Goal: Check status: Check status

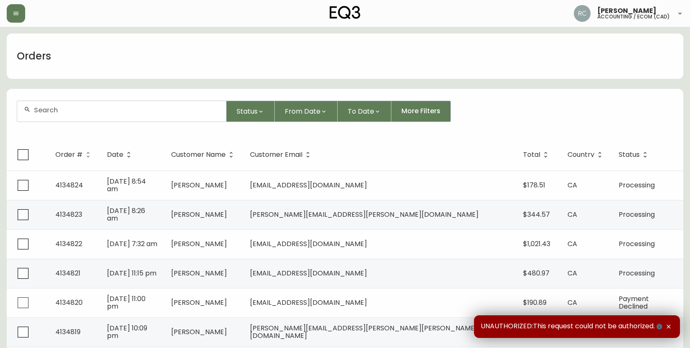
click at [51, 120] on div at bounding box center [121, 111] width 209 height 21
paste input "4134798"
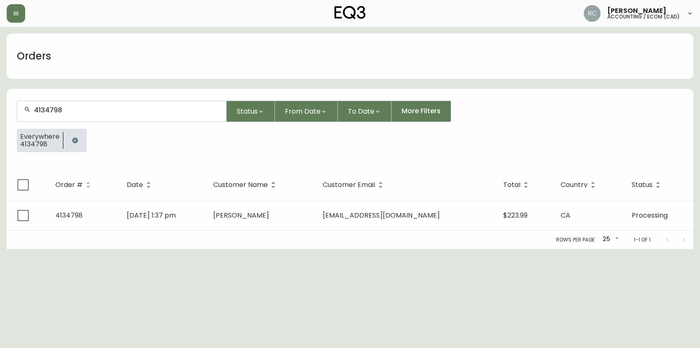
type input "4134798"
drag, startPoint x: 100, startPoint y: 109, endPoint x: 104, endPoint y: 112, distance: 5.1
click at [100, 109] on input "4134798" at bounding box center [126, 110] width 185 height 8
drag, startPoint x: 89, startPoint y: 6, endPoint x: 139, endPoint y: 85, distance: 93.3
click at [106, 69] on div "Orders" at bounding box center [350, 56] width 686 height 45
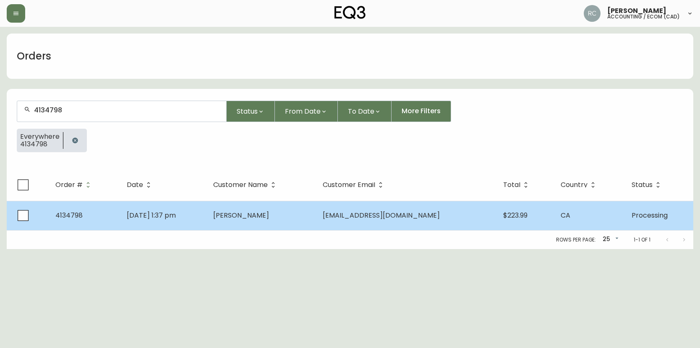
click at [315, 206] on td "Krista Heinrich" at bounding box center [260, 215] width 109 height 29
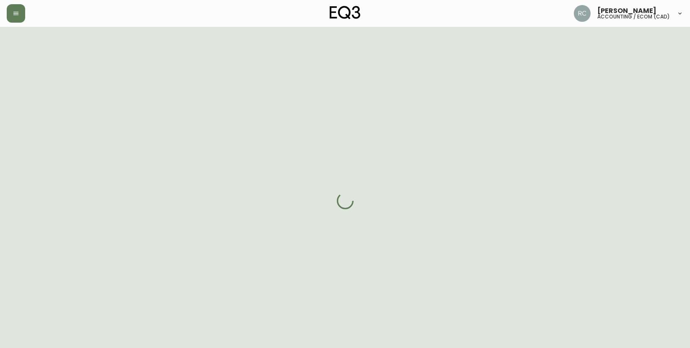
select select "PROCESSING"
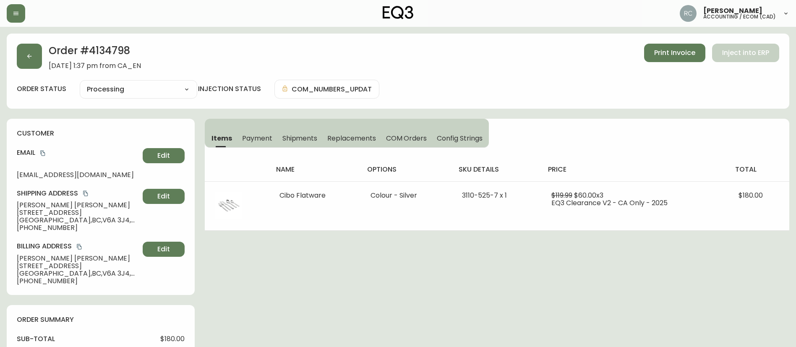
click at [241, 270] on div "Order # 4134798 August 24, 2025 at 1:37 pm from CA_EN Print Invoice Inject into…" at bounding box center [398, 342] width 782 height 616
click at [261, 266] on div "Order # 4134798 August 24, 2025 at 1:37 pm from CA_EN Print Invoice Inject into…" at bounding box center [398, 342] width 782 height 616
click at [106, 55] on h2 "Order # 4134798" at bounding box center [95, 53] width 92 height 18
copy h2 "4134798"
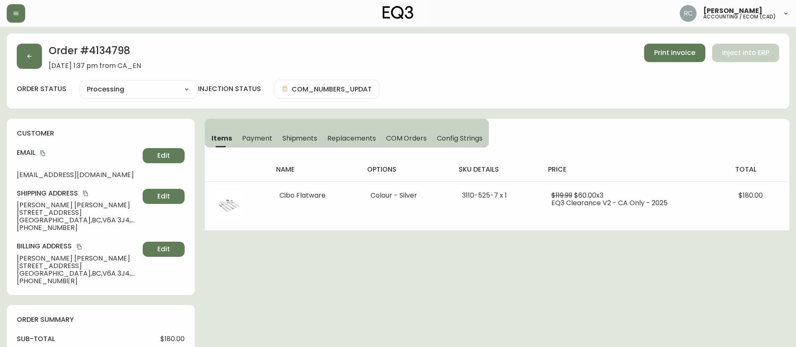
click at [31, 206] on span "Krista Heinrich" at bounding box center [78, 205] width 122 height 8
copy span "Krista Heinrich"
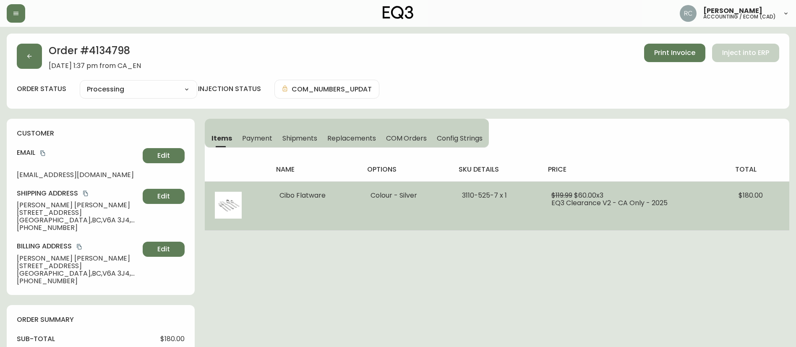
click at [316, 194] on span "Cibo Flatware" at bounding box center [302, 195] width 46 height 10
click at [341, 191] on td "Cibo Flatware" at bounding box center [314, 205] width 91 height 49
click at [328, 192] on td "Cibo Flatware" at bounding box center [314, 205] width 91 height 49
click at [318, 195] on span "Cibo Flatware" at bounding box center [302, 195] width 46 height 10
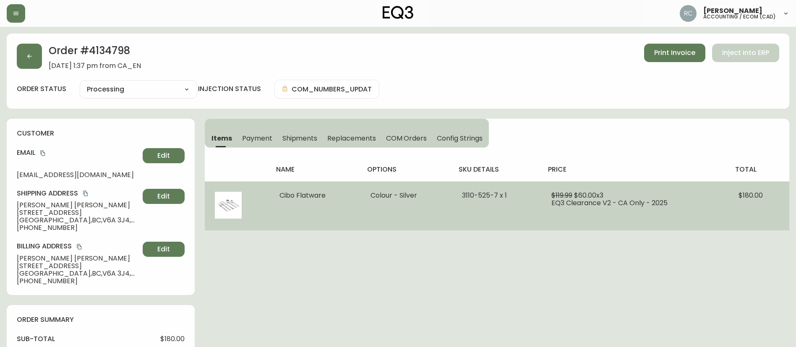
click at [318, 195] on span "Cibo Flatware" at bounding box center [302, 195] width 46 height 10
copy span "Cibo Flatware"
click at [484, 191] on span "3110-525-7 x 1" at bounding box center [484, 195] width 45 height 10
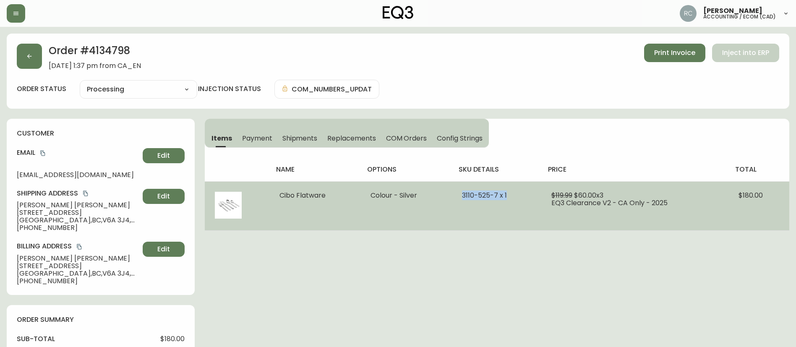
click at [484, 191] on span "3110-525-7 x 1" at bounding box center [484, 195] width 45 height 10
copy span "3110-525-7 x 1"
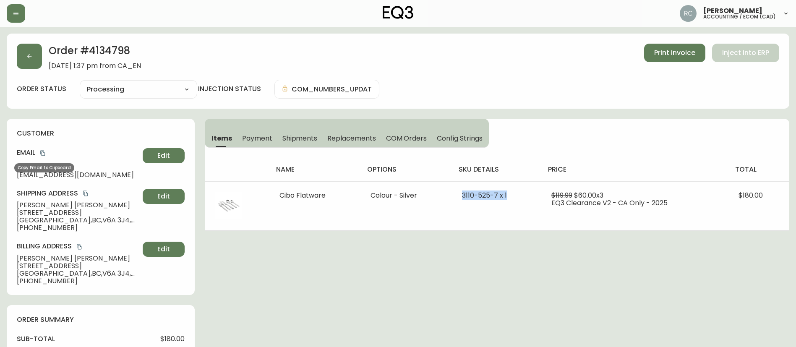
drag, startPoint x: 44, startPoint y: 153, endPoint x: 51, endPoint y: 152, distance: 6.8
click at [45, 152] on icon "copy" at bounding box center [43, 153] width 6 height 6
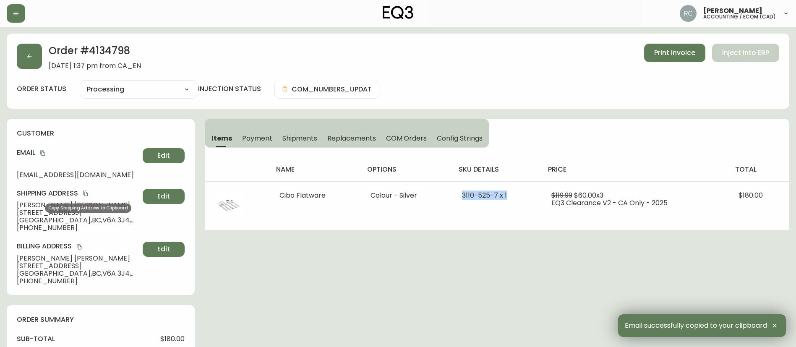
click at [86, 194] on icon "copy" at bounding box center [86, 193] width 6 height 6
click at [107, 45] on h2 "Order # 4134798" at bounding box center [95, 53] width 92 height 18
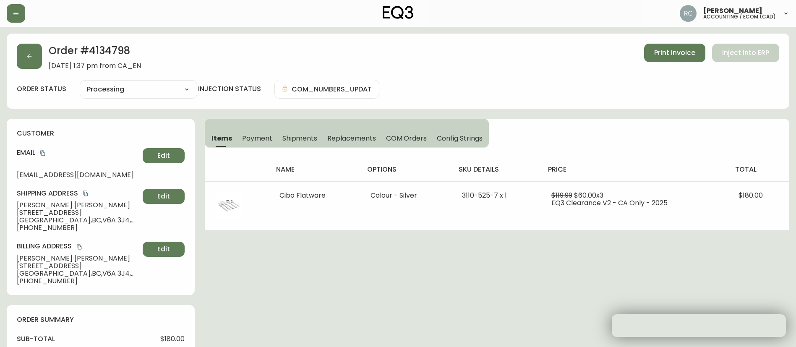
click at [105, 49] on h2 "Order # 4134798" at bounding box center [95, 53] width 92 height 18
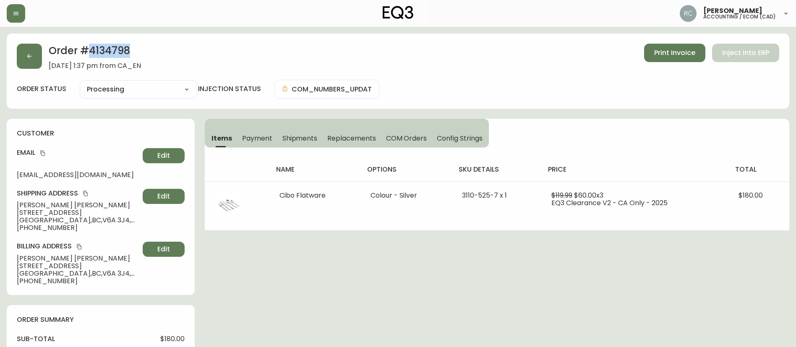
click at [105, 49] on h2 "Order # 4134798" at bounding box center [95, 53] width 92 height 18
copy h2 "4134798"
click at [97, 130] on h4 "customer" at bounding box center [101, 133] width 168 height 9
click at [107, 134] on h4 "customer" at bounding box center [101, 133] width 168 height 9
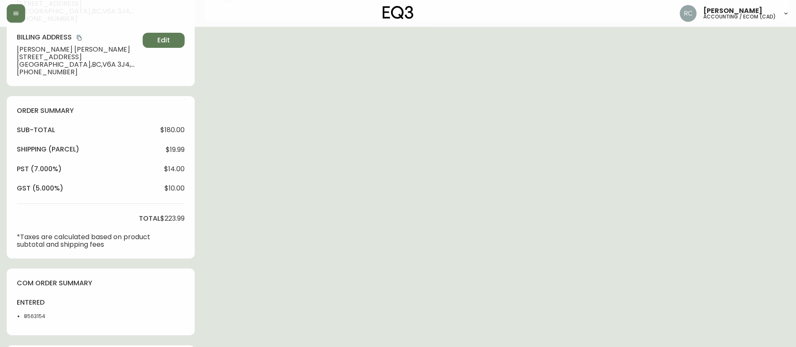
scroll to position [210, 0]
click at [29, 312] on li "8563154" at bounding box center [45, 316] width 42 height 8
drag, startPoint x: 29, startPoint y: 312, endPoint x: 273, endPoint y: 275, distance: 247.4
click at [34, 310] on div "entered 8563154" at bounding box center [41, 310] width 49 height 27
copy li "8563154"
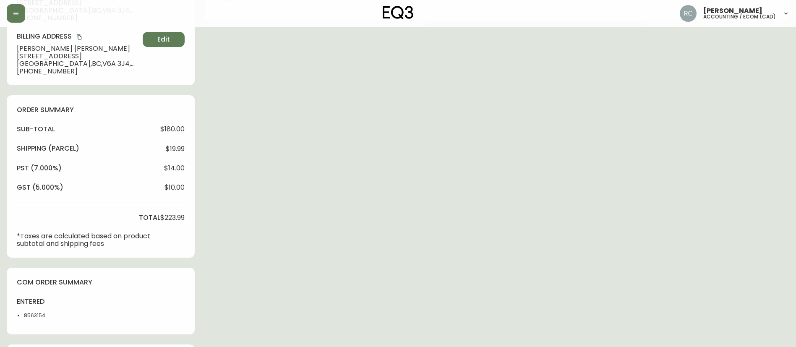
click at [451, 163] on div "Order # 4134798 August 24, 2025 at 1:37 pm from CA_EN Print Invoice Inject into…" at bounding box center [398, 132] width 782 height 616
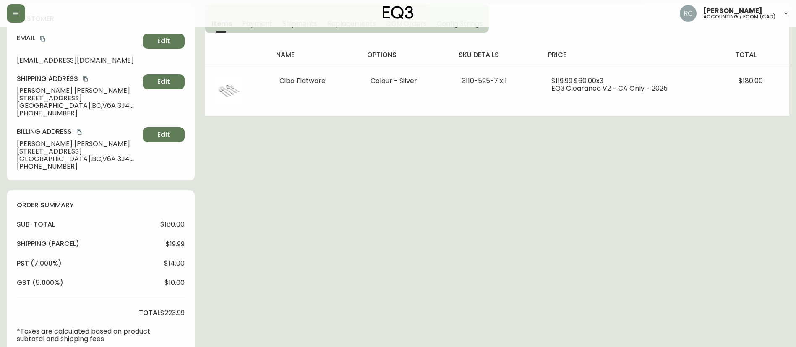
scroll to position [0, 0]
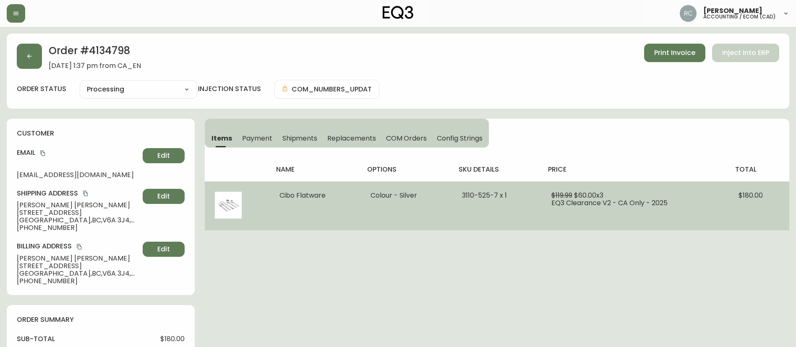
click at [471, 191] on span "3110-525-7 x 1" at bounding box center [484, 195] width 45 height 10
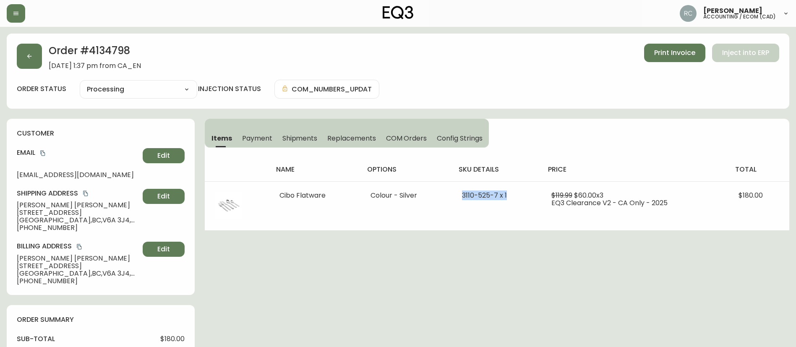
copy span "3110-525-7 x 1"
click at [612, 102] on div "Order # 4134798 August 24, 2025 at 1:37 pm from CA_EN Print Invoice Inject into…" at bounding box center [398, 71] width 782 height 75
click at [285, 262] on div "Order # 4134798 August 24, 2025 at 1:37 pm from CA_EN Print Invoice Inject into…" at bounding box center [398, 342] width 782 height 616
drag, startPoint x: 247, startPoint y: 253, endPoint x: 255, endPoint y: 258, distance: 8.5
click at [247, 253] on div "Order # 4134798 August 24, 2025 at 1:37 pm from CA_EN Print Invoice Inject into…" at bounding box center [398, 342] width 782 height 616
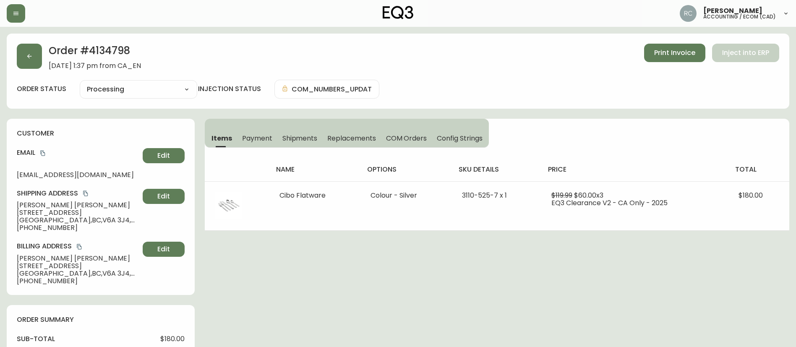
click at [277, 255] on div "Order # 4134798 August 24, 2025 at 1:37 pm from CA_EN Print Invoice Inject into…" at bounding box center [398, 342] width 782 height 616
click at [293, 260] on div "Order # 4134798 August 24, 2025 at 1:37 pm from CA_EN Print Invoice Inject into…" at bounding box center [398, 342] width 782 height 616
click at [299, 257] on div "Order # 4134798 August 24, 2025 at 1:37 pm from CA_EN Print Invoice Inject into…" at bounding box center [398, 342] width 782 height 616
click at [294, 266] on div "Order # 4134798 August 24, 2025 at 1:37 pm from CA_EN Print Invoice Inject into…" at bounding box center [398, 342] width 782 height 616
click at [346, 253] on div "Order # 4134798 August 24, 2025 at 1:37 pm from CA_EN Print Invoice Inject into…" at bounding box center [398, 342] width 782 height 616
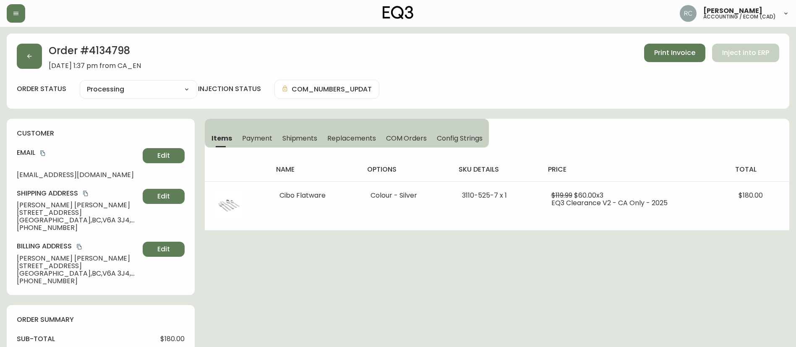
click at [356, 250] on div "Order # 4134798 August 24, 2025 at 1:37 pm from CA_EN Print Invoice Inject into…" at bounding box center [398, 342] width 782 height 616
click at [349, 252] on div "Order # 4134798 August 24, 2025 at 1:37 pm from CA_EN Print Invoice Inject into…" at bounding box center [398, 342] width 782 height 616
click at [429, 275] on div "Order # 4134798 August 24, 2025 at 1:37 pm from CA_EN Print Invoice Inject into…" at bounding box center [398, 342] width 782 height 616
click at [502, 72] on div "Order # 4134798 August 24, 2025 at 1:37 pm from CA_EN Print Invoice Inject into…" at bounding box center [398, 71] width 782 height 75
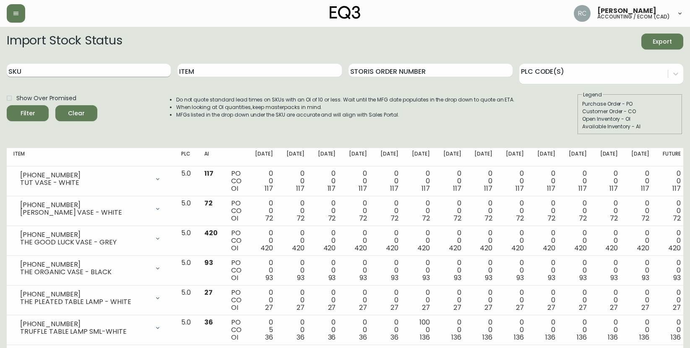
click at [111, 71] on input "SKU" at bounding box center [89, 70] width 164 height 13
paste input "3110-525-7"
type input "3110-525-7"
click at [7, 105] on button "Filter" at bounding box center [28, 113] width 42 height 16
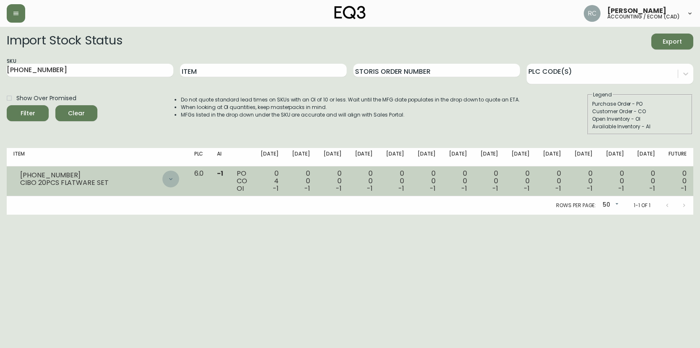
click at [174, 182] on icon at bounding box center [170, 179] width 7 height 7
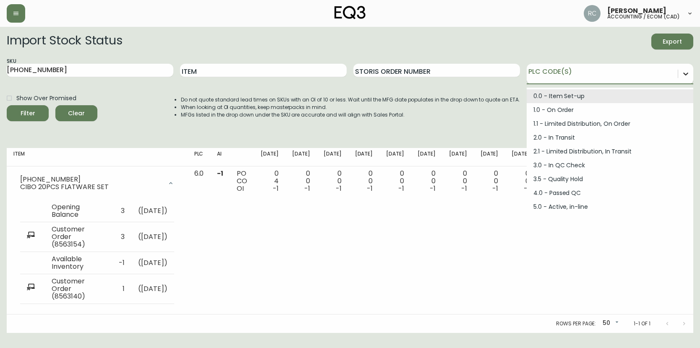
click at [680, 71] on div at bounding box center [685, 73] width 15 height 15
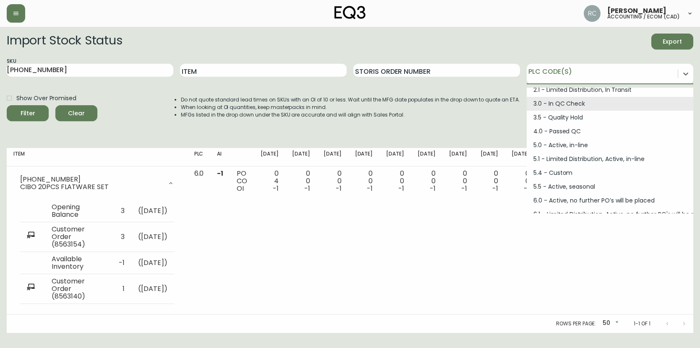
scroll to position [113, 0]
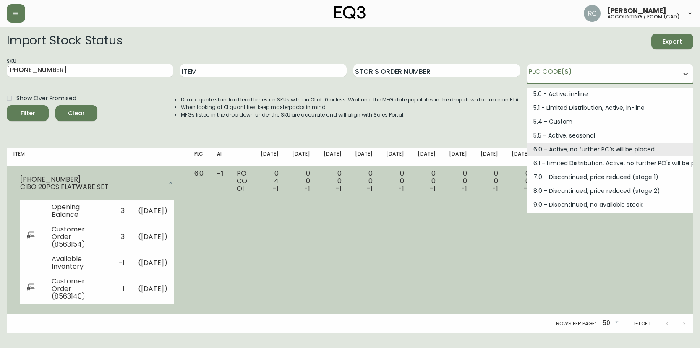
click at [317, 231] on td "0 0 -1" at bounding box center [300, 241] width 31 height 148
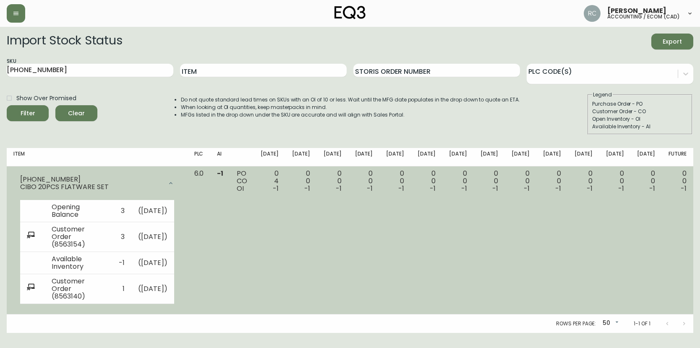
click at [317, 231] on td "0 0 -1" at bounding box center [300, 241] width 31 height 148
drag, startPoint x: 327, startPoint y: 232, endPoint x: 220, endPoint y: 186, distance: 116.2
click at [317, 231] on td "0 0 -1" at bounding box center [300, 241] width 31 height 148
click at [96, 176] on div "3110-525-7" at bounding box center [91, 180] width 142 height 8
click at [230, 232] on td "-1" at bounding box center [220, 241] width 20 height 148
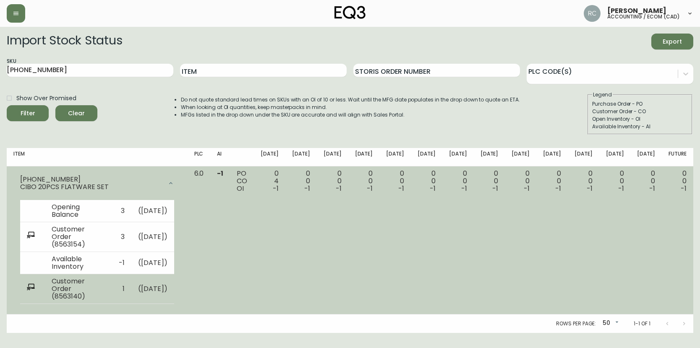
click at [76, 283] on td "Customer Order (8563140)" at bounding box center [78, 289] width 67 height 30
click at [76, 282] on td "Customer Order (8563140)" at bounding box center [78, 289] width 67 height 30
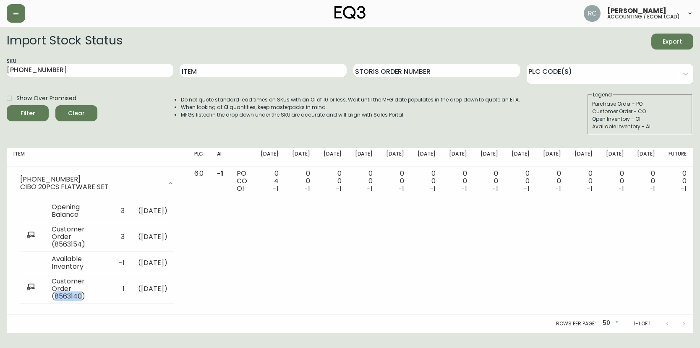
copy td "8563140"
click at [261, 81] on div "Item" at bounding box center [263, 70] width 167 height 27
click at [185, 65] on input "Item" at bounding box center [263, 70] width 167 height 13
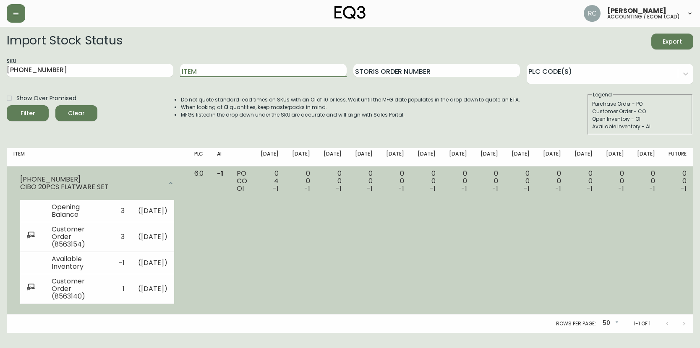
click at [60, 186] on div "CIBO 20PCS FLATWARE SET" at bounding box center [91, 187] width 142 height 8
click at [73, 184] on div "CIBO 20PCS FLATWARE SET" at bounding box center [91, 187] width 142 height 8
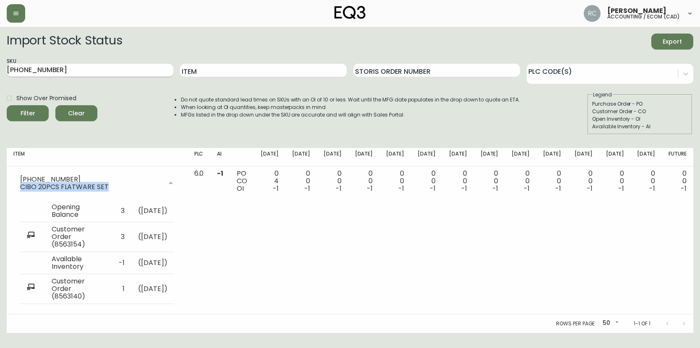
copy div "CIBO 20PCS FLATWARE SET"
drag, startPoint x: 46, startPoint y: 64, endPoint x: -142, endPoint y: 55, distance: 188.1
click at [0, 55] on html "Russel Joy Custodio accounting / ecom (cad) Import Stock Status Export SKU 3110…" at bounding box center [350, 166] width 700 height 333
click at [189, 71] on input "Item" at bounding box center [263, 70] width 167 height 13
paste input "CIBO 20PCS FLATWARE SET"
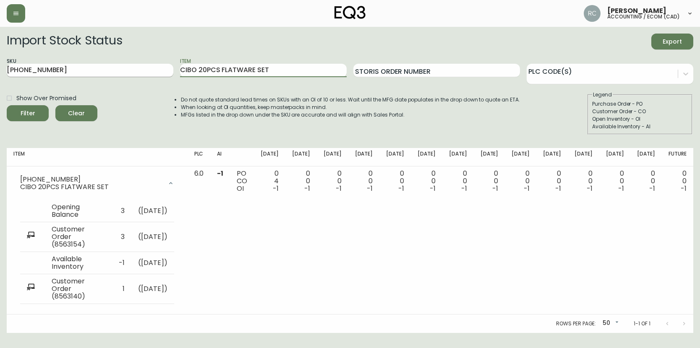
type input "CIBO 20PCS FLATWARE SET"
click at [73, 75] on input "3110-525-7" at bounding box center [90, 70] width 167 height 13
click at [7, 105] on button "Filter" at bounding box center [28, 113] width 42 height 16
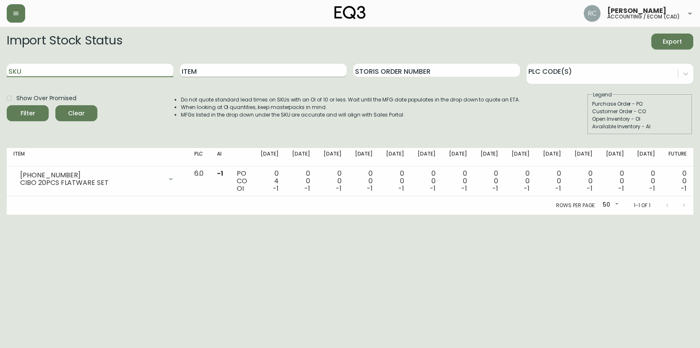
click at [205, 73] on input "Item" at bounding box center [263, 70] width 167 height 13
type input "cibo"
click at [7, 105] on button "Filter" at bounding box center [28, 113] width 42 height 16
click at [85, 112] on span "Clear" at bounding box center [76, 113] width 29 height 10
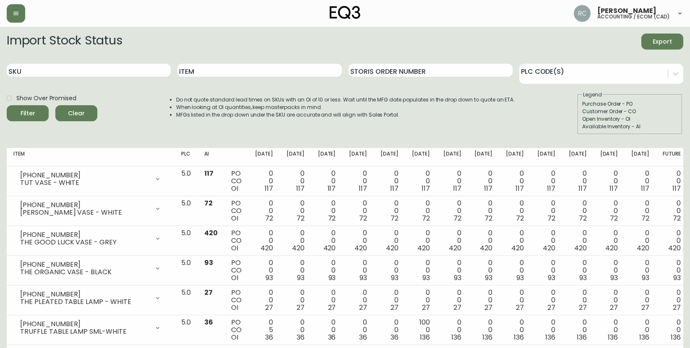
click at [207, 60] on div "Item" at bounding box center [259, 70] width 164 height 27
click at [78, 74] on input "SKU" at bounding box center [89, 70] width 164 height 13
paste input "3110-525-7 x 1"
drag, startPoint x: 45, startPoint y: 69, endPoint x: 146, endPoint y: 73, distance: 101.2
click at [146, 73] on input "3110-525-7 x 1" at bounding box center [89, 70] width 164 height 13
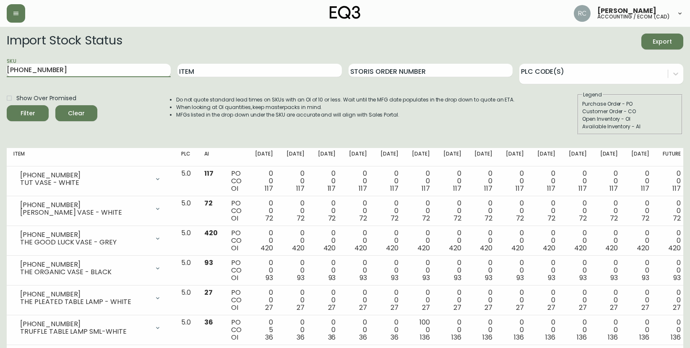
type input "3110-525-7"
click at [7, 105] on button "Filter" at bounding box center [28, 113] width 42 height 16
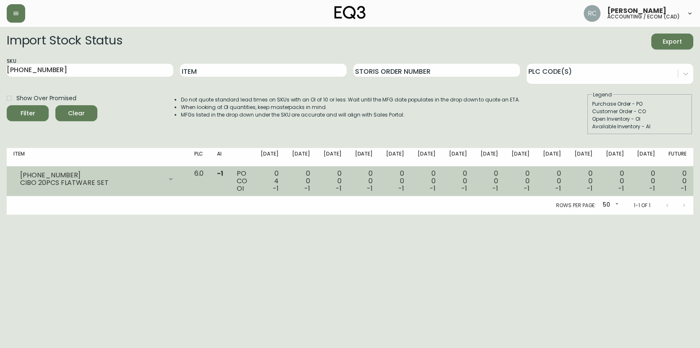
click at [85, 186] on div "CIBO 20PCS FLATWARE SET" at bounding box center [91, 183] width 142 height 8
copy div "CIBO 20PCS FLATWARE SET"
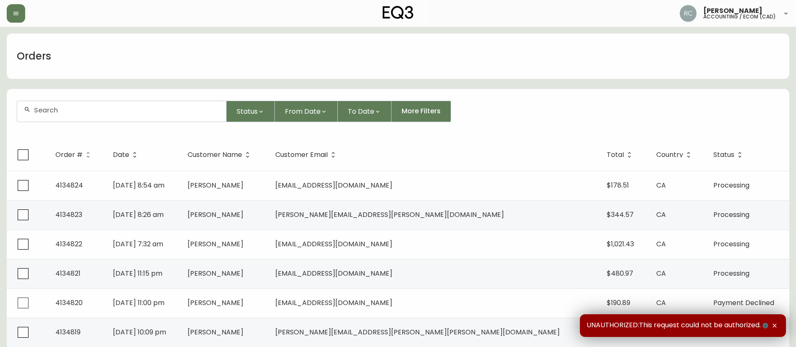
click at [107, 104] on div at bounding box center [121, 111] width 209 height 21
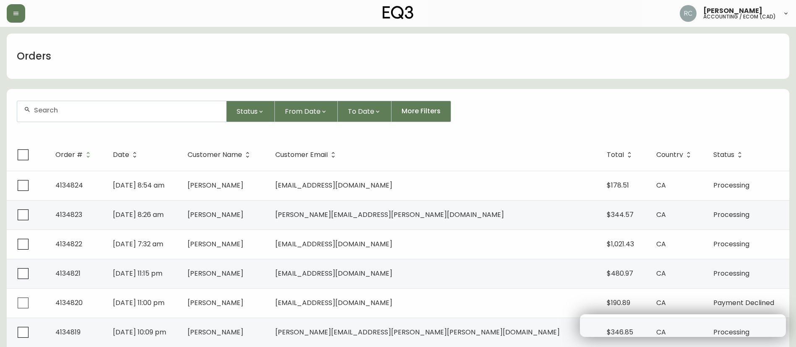
paste input "8563140"
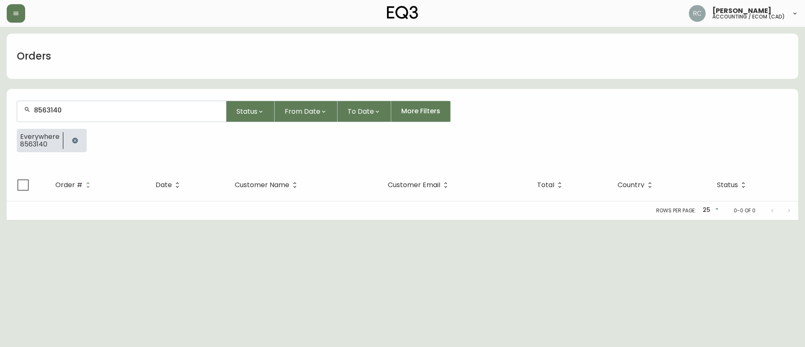
type input "8563140"
click at [75, 140] on icon "button" at bounding box center [74, 140] width 5 height 5
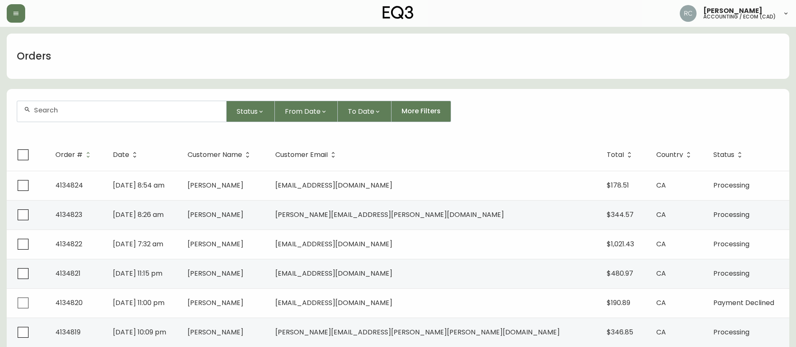
drag, startPoint x: 129, startPoint y: 118, endPoint x: 122, endPoint y: 117, distance: 7.7
click at [128, 118] on div at bounding box center [121, 111] width 209 height 21
paste input "4134790"
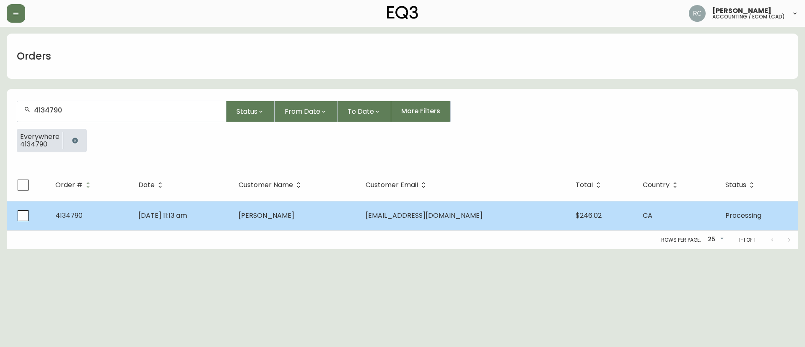
type input "4134790"
click at [316, 220] on td "Valerie Cournoyer" at bounding box center [295, 215] width 127 height 29
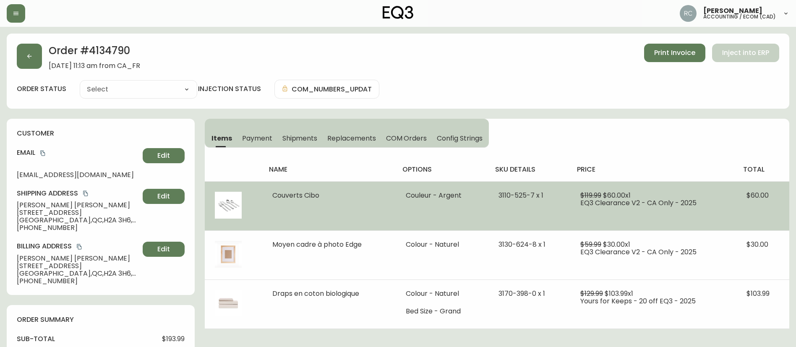
type input "Processing"
select select "PROCESSING"
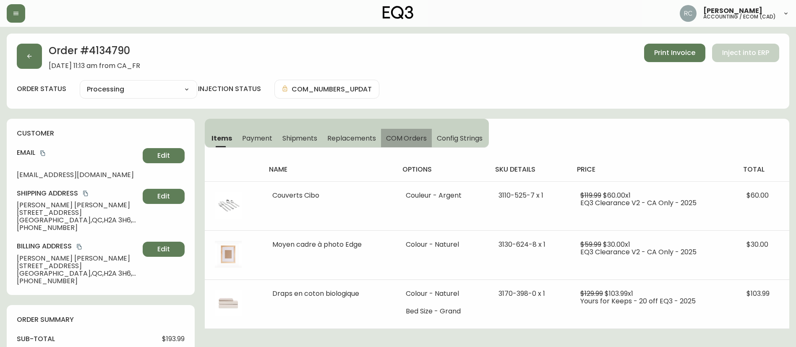
click at [406, 138] on span "COM Orders" at bounding box center [406, 138] width 41 height 9
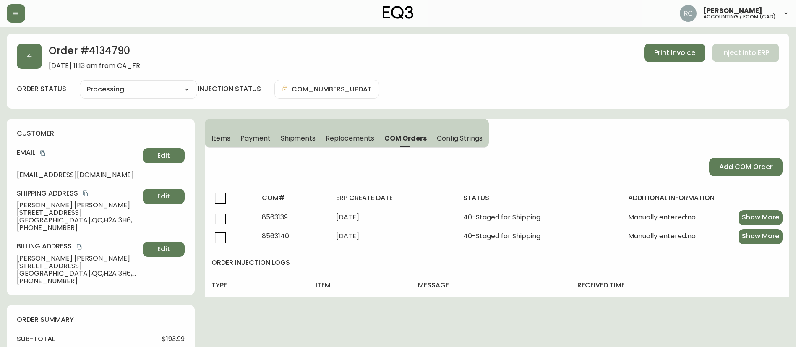
click at [212, 135] on span "Items" at bounding box center [220, 138] width 19 height 9
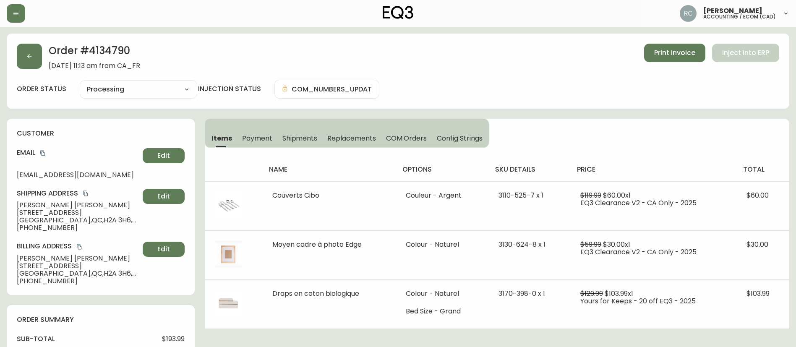
click at [107, 50] on h2 "Order # 4134790" at bounding box center [94, 53] width 91 height 18
copy h2 "4134790"
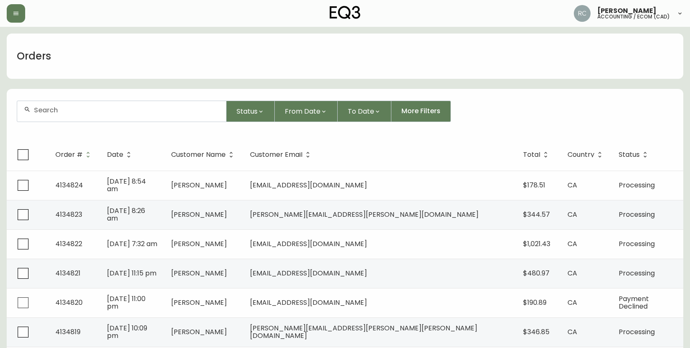
click at [208, 104] on div at bounding box center [121, 111] width 209 height 21
paste input "4134799"
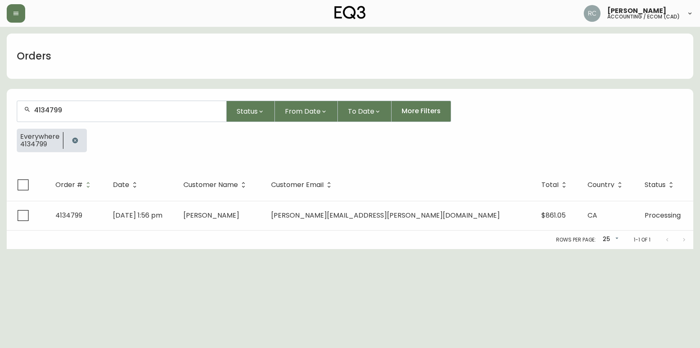
click at [205, 116] on div "4134799" at bounding box center [121, 111] width 209 height 21
paste input "800"
type input "4134800"
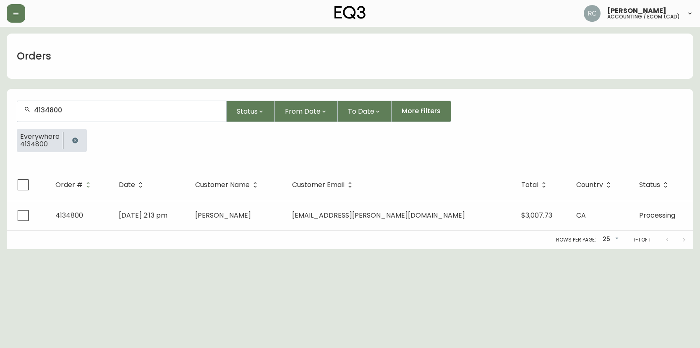
click at [200, 112] on input "4134800" at bounding box center [126, 110] width 185 height 8
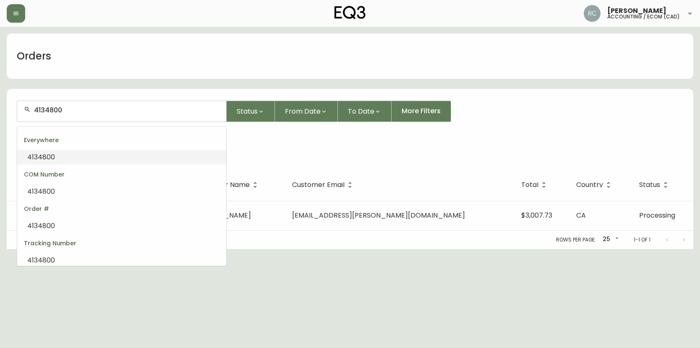
paste input "2"
type input "4134802"
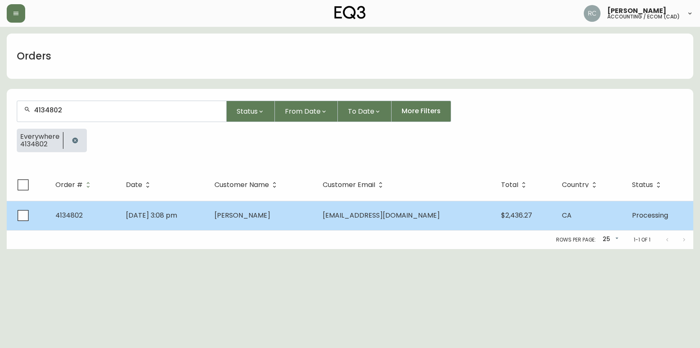
type input "4134802"
click at [163, 222] on td "[DATE] 3:08 pm" at bounding box center [163, 215] width 89 height 29
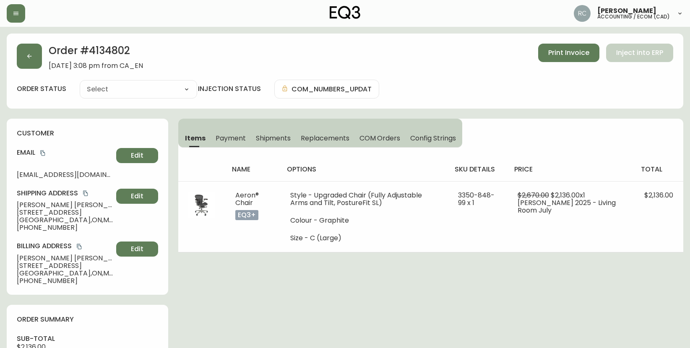
type input "Processing"
select select "PROCESSING"
click at [35, 52] on button "button" at bounding box center [29, 56] width 25 height 25
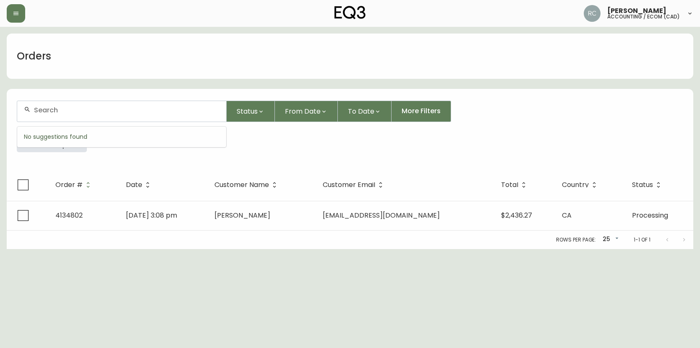
click at [181, 110] on input "text" at bounding box center [126, 110] width 185 height 8
paste input "4134808"
click at [190, 113] on input "4134808" at bounding box center [126, 110] width 185 height 8
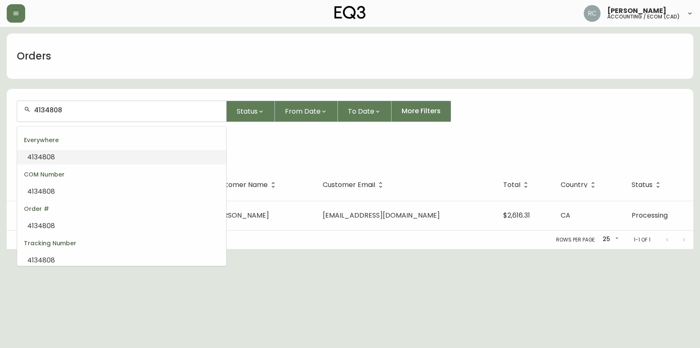
paste input "16"
type input "4134816"
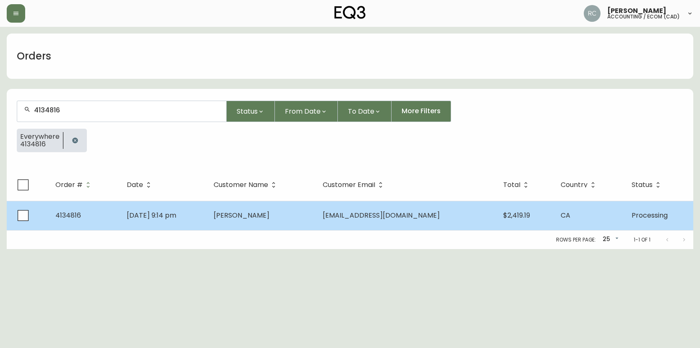
type input "4134816"
click at [168, 204] on td "[DATE] 9:14 pm" at bounding box center [163, 215] width 87 height 29
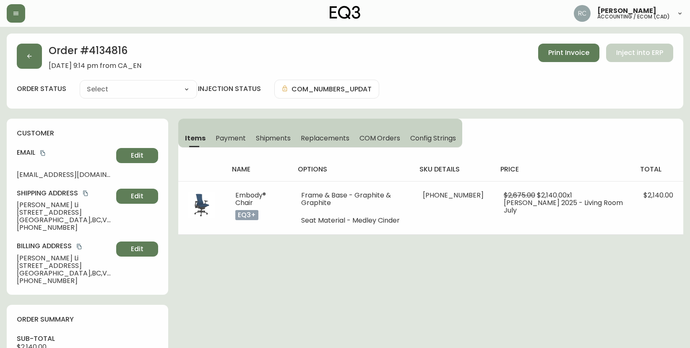
type input "Processing"
select select "PROCESSING"
click at [324, 50] on div "Order # 4134816 August 24, 2025 at 9:14 pm from CA_EN Print Invoice Inject into…" at bounding box center [345, 57] width 656 height 26
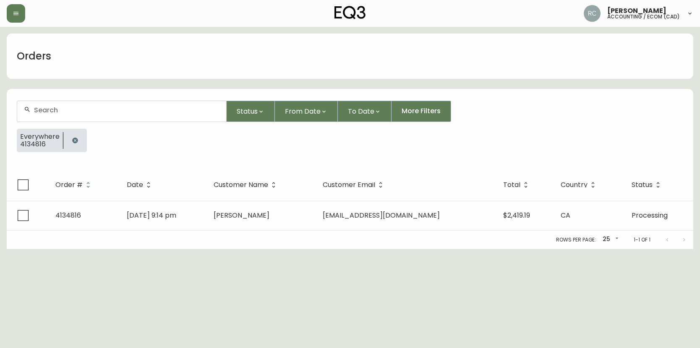
click at [151, 115] on div at bounding box center [121, 111] width 209 height 21
paste input "4134817"
type input "4134817"
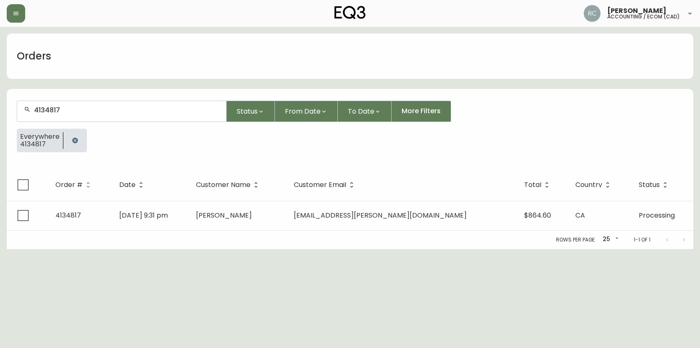
drag, startPoint x: 288, startPoint y: 147, endPoint x: 216, endPoint y: 3, distance: 160.8
click at [288, 144] on div "Everywhere 4134817" at bounding box center [350, 144] width 666 height 30
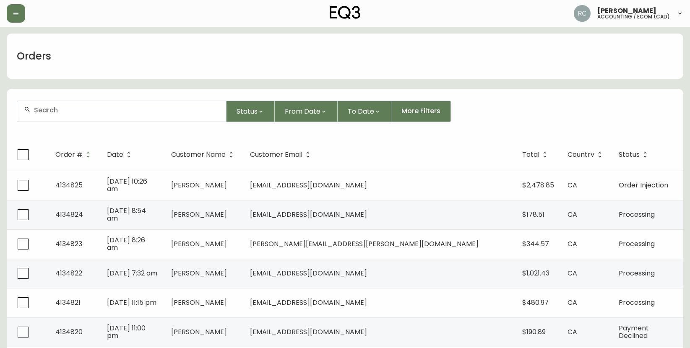
click at [263, 62] on div "Orders" at bounding box center [345, 56] width 677 height 45
drag, startPoint x: 279, startPoint y: 49, endPoint x: 212, endPoint y: 75, distance: 72.0
click at [279, 49] on div "Orders" at bounding box center [345, 56] width 677 height 45
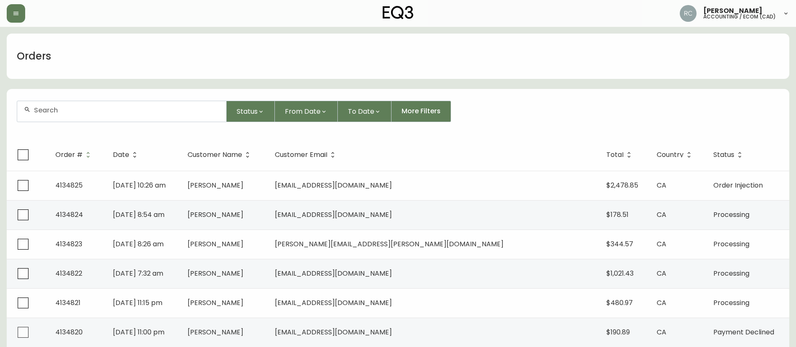
click at [80, 40] on div "Orders" at bounding box center [398, 56] width 782 height 45
click at [236, 61] on div "Orders" at bounding box center [398, 56] width 782 height 45
drag, startPoint x: 205, startPoint y: 66, endPoint x: 199, endPoint y: 68, distance: 6.4
click at [205, 67] on div "Orders" at bounding box center [398, 56] width 782 height 45
